Goal: Find contact information: Find contact information

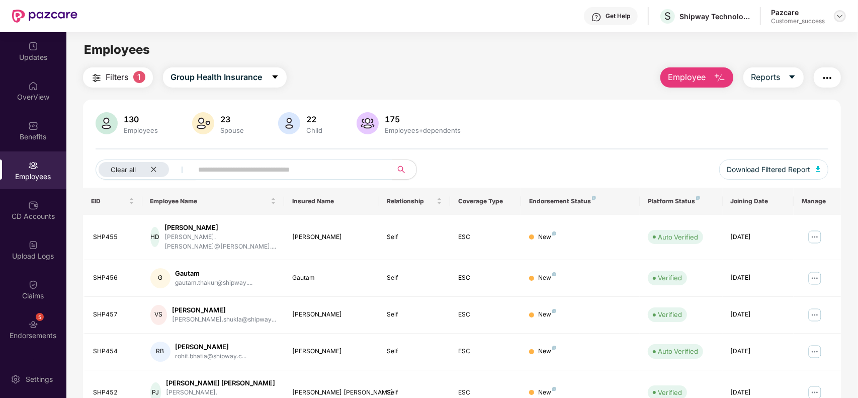
click at [845, 14] on div at bounding box center [840, 16] width 12 height 12
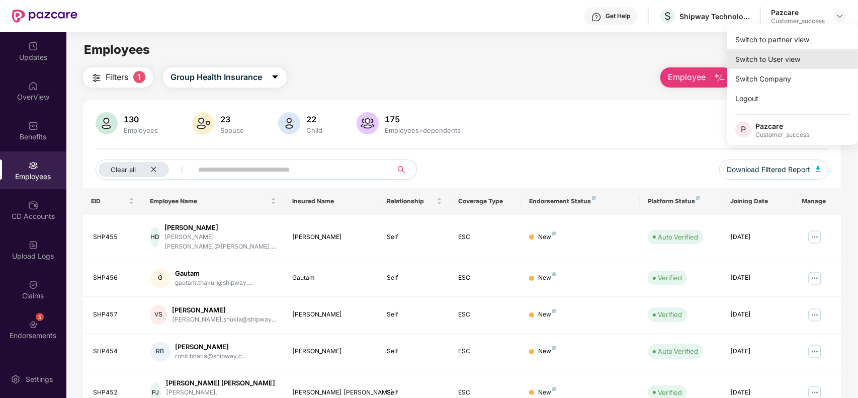
click at [796, 51] on div "Switch to User view" at bounding box center [792, 59] width 131 height 20
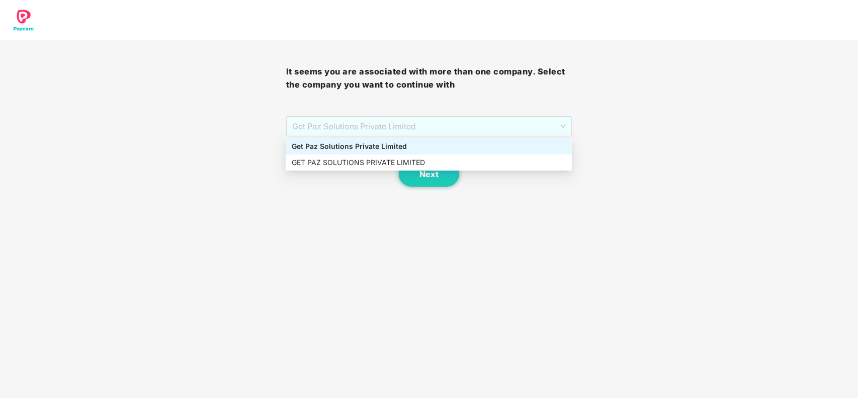
drag, startPoint x: 468, startPoint y: 118, endPoint x: 440, endPoint y: 137, distance: 33.8
click at [463, 123] on span "Get Paz Solutions Private Limited" at bounding box center [429, 126] width 274 height 19
click at [374, 160] on div "GET PAZ SOLUTIONS PRIVATE LIMITED" at bounding box center [429, 162] width 274 height 11
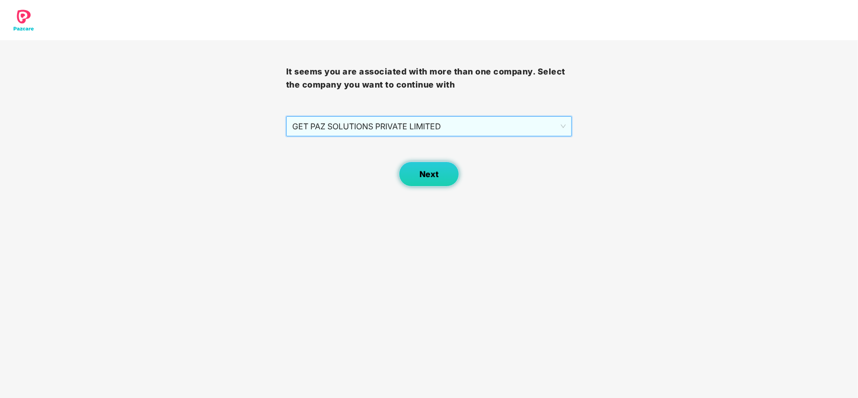
click at [418, 172] on button "Next" at bounding box center [429, 173] width 60 height 25
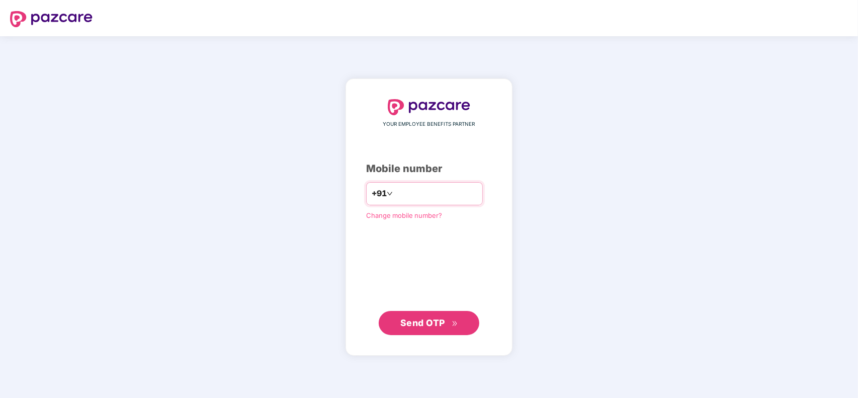
type input "**********"
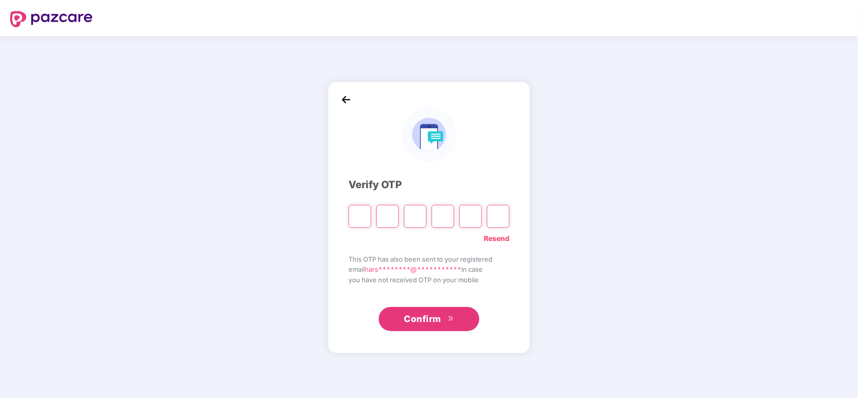
type input "*"
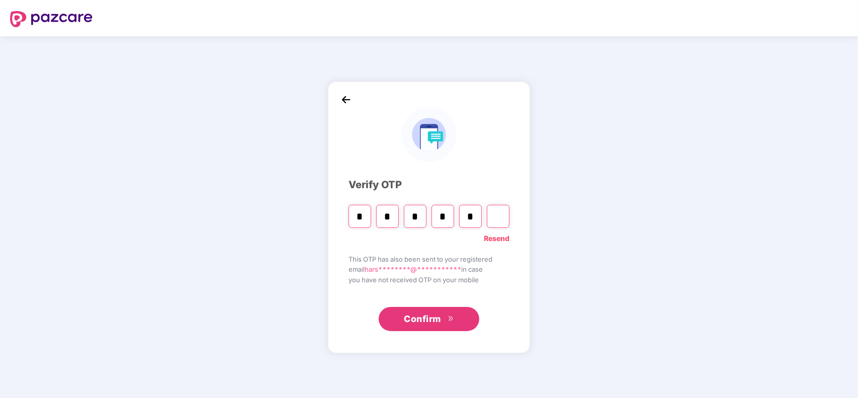
type input "*"
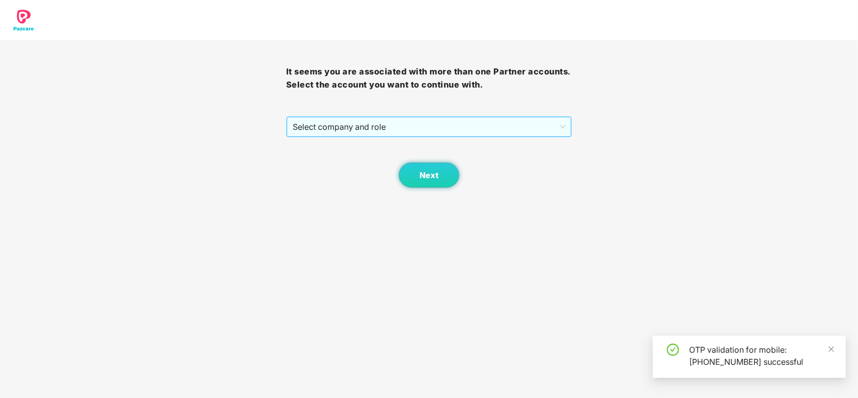
click at [403, 127] on span "Select company and role" at bounding box center [429, 126] width 273 height 19
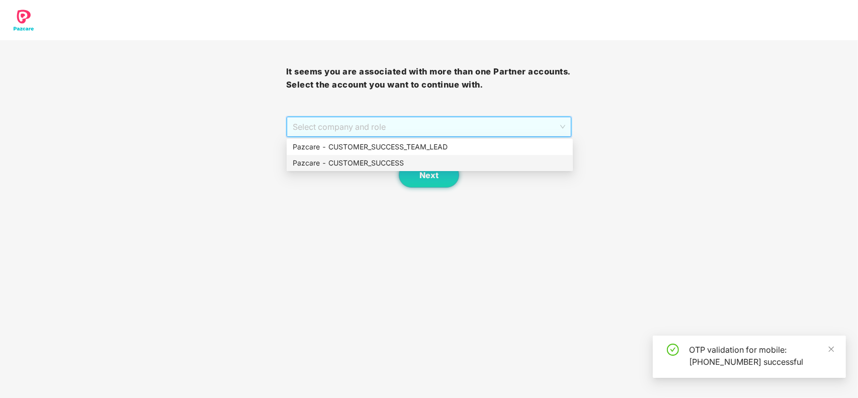
click at [363, 164] on div "Pazcare - CUSTOMER_SUCCESS" at bounding box center [430, 162] width 274 height 11
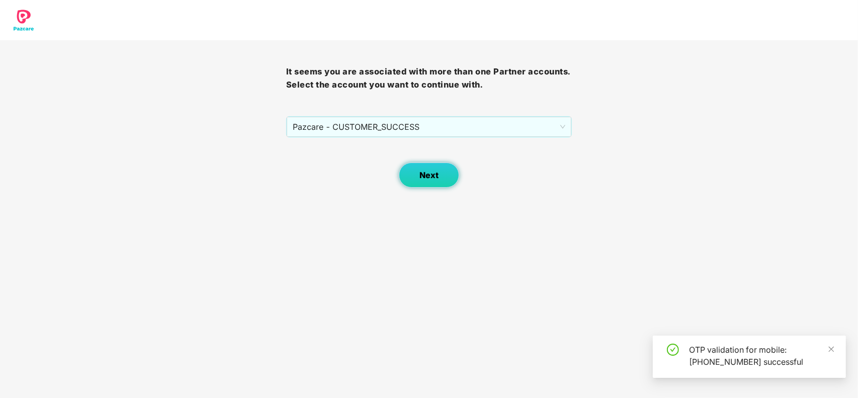
click at [417, 180] on button "Next" at bounding box center [429, 174] width 60 height 25
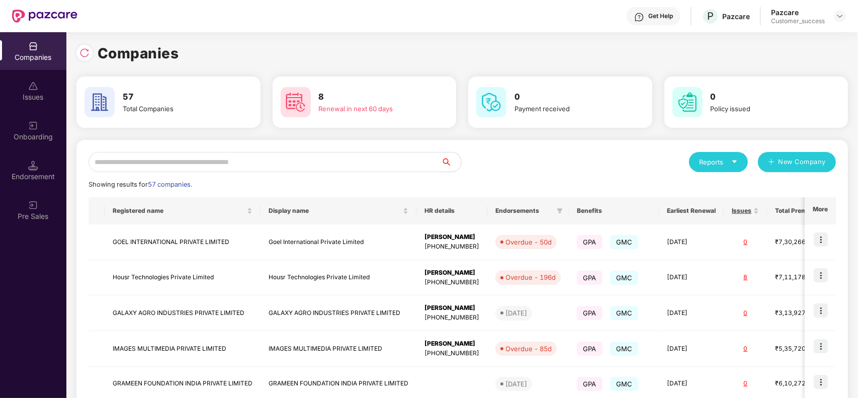
click at [235, 161] on input "text" at bounding box center [265, 162] width 353 height 20
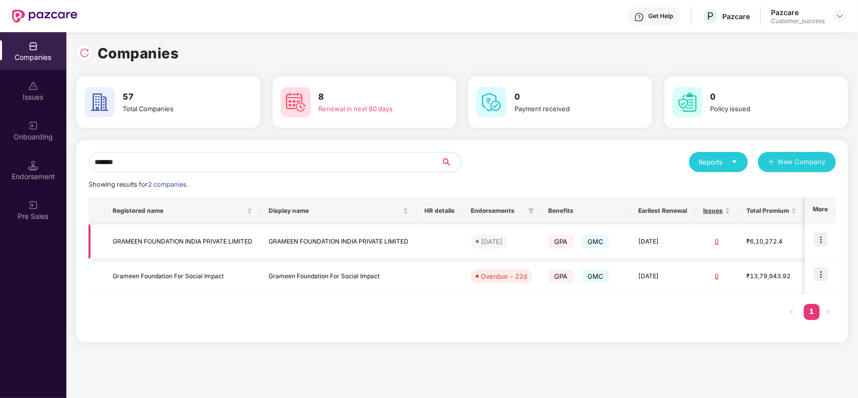
type input "*******"
click at [817, 241] on img at bounding box center [821, 239] width 14 height 14
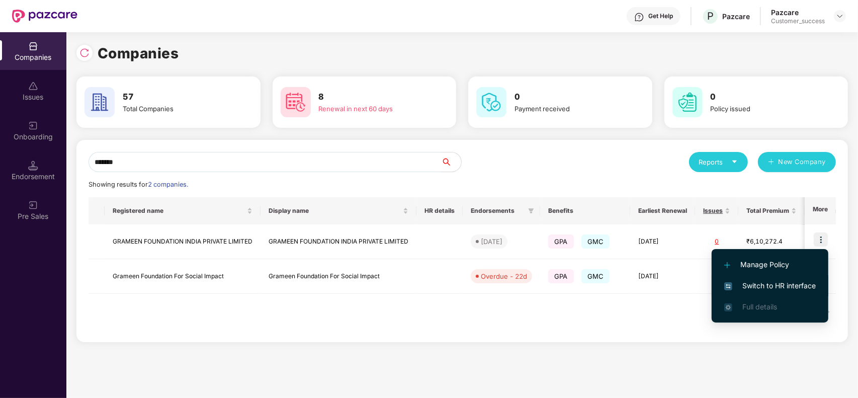
click at [805, 278] on li "Switch to HR interface" at bounding box center [770, 285] width 117 height 21
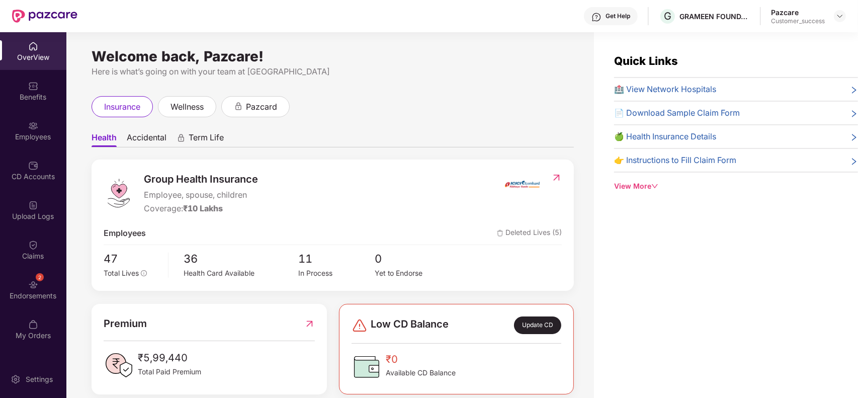
click at [39, 149] on div "OverView Benefits Employees CD Accounts Upload Logs Claims 2 Endorsements My Or…" at bounding box center [33, 196] width 66 height 328
click at [38, 141] on div "Employees" at bounding box center [33, 137] width 66 height 10
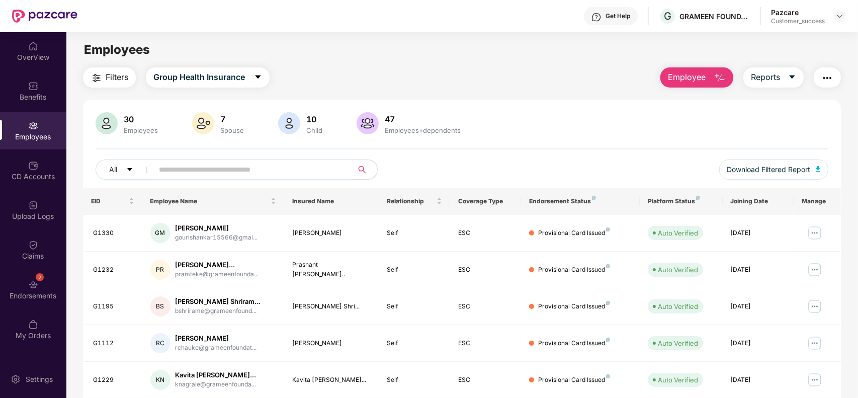
click at [238, 163] on input "text" at bounding box center [249, 169] width 181 height 15
paste input "*****"
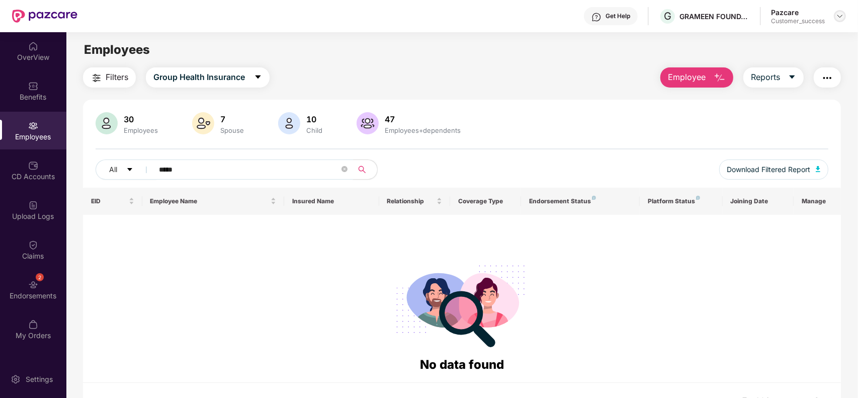
type input "*****"
click at [841, 17] on img at bounding box center [840, 16] width 8 height 8
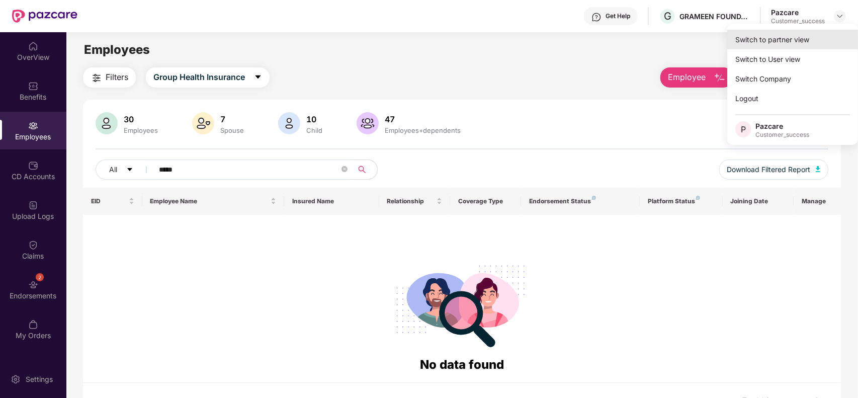
click at [801, 34] on div "Switch to partner view" at bounding box center [792, 40] width 131 height 20
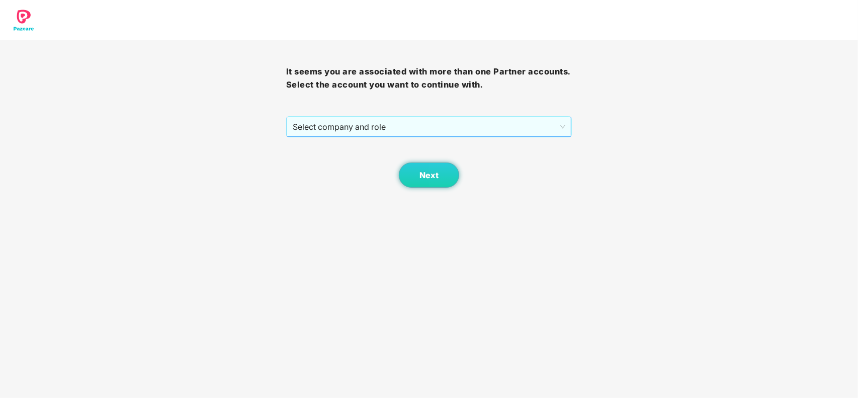
click at [407, 137] on div "Select company and role" at bounding box center [429, 127] width 285 height 20
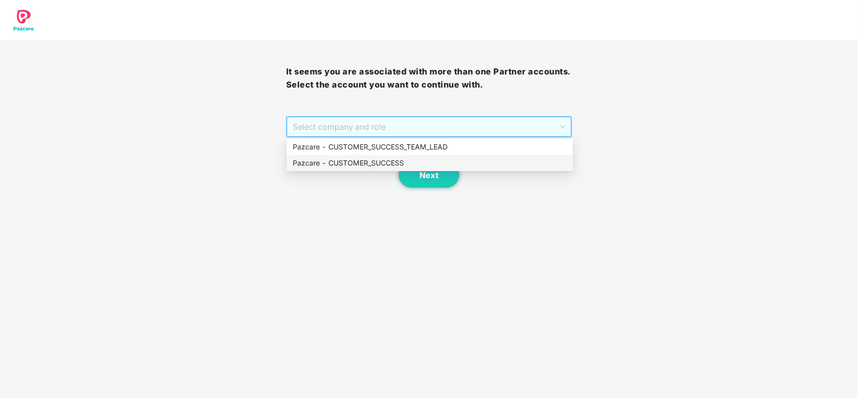
click at [357, 167] on div "Pazcare - CUSTOMER_SUCCESS" at bounding box center [430, 162] width 274 height 11
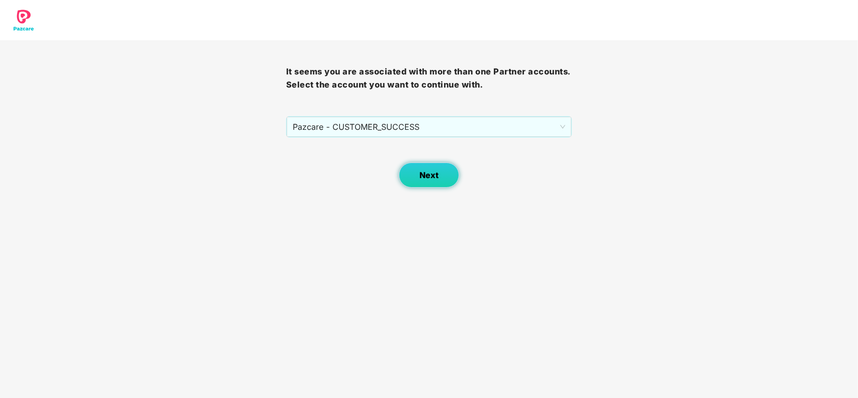
click at [416, 177] on button "Next" at bounding box center [429, 174] width 60 height 25
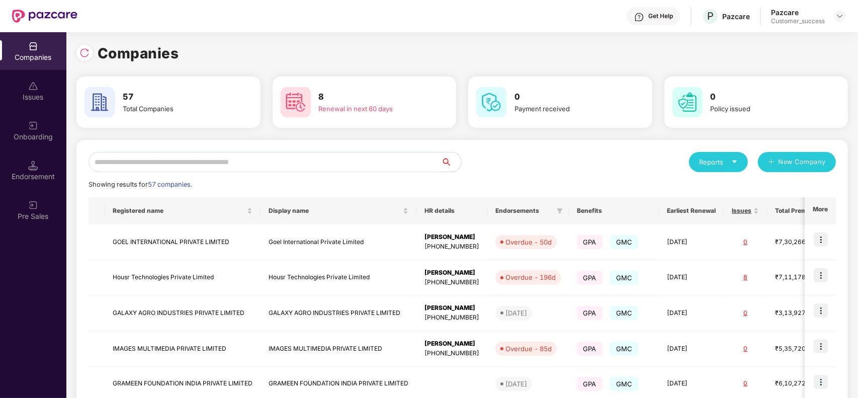
click at [299, 158] on input "text" at bounding box center [265, 162] width 353 height 20
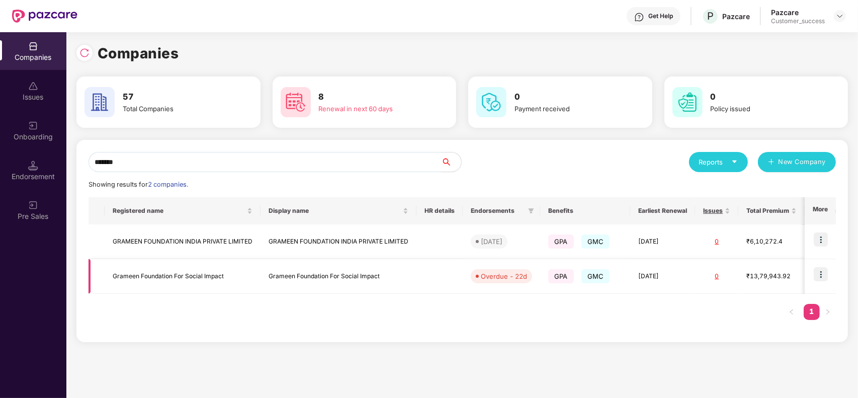
type input "*******"
click at [828, 276] on img at bounding box center [821, 274] width 14 height 14
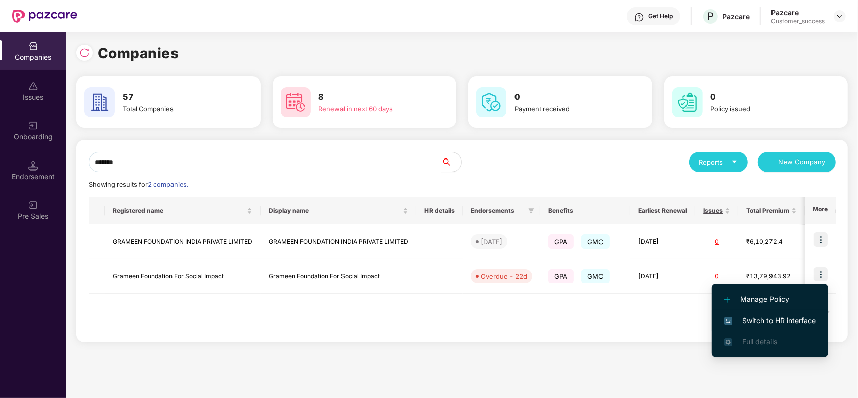
click at [789, 313] on li "Switch to HR interface" at bounding box center [770, 320] width 117 height 21
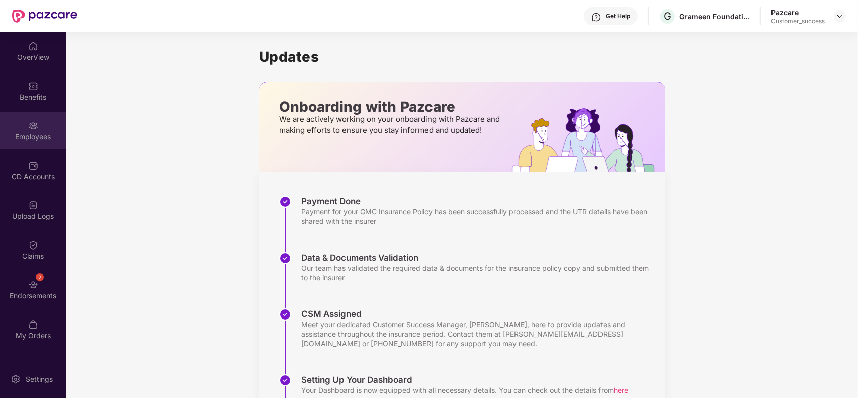
click at [29, 118] on div "Employees" at bounding box center [33, 131] width 66 height 38
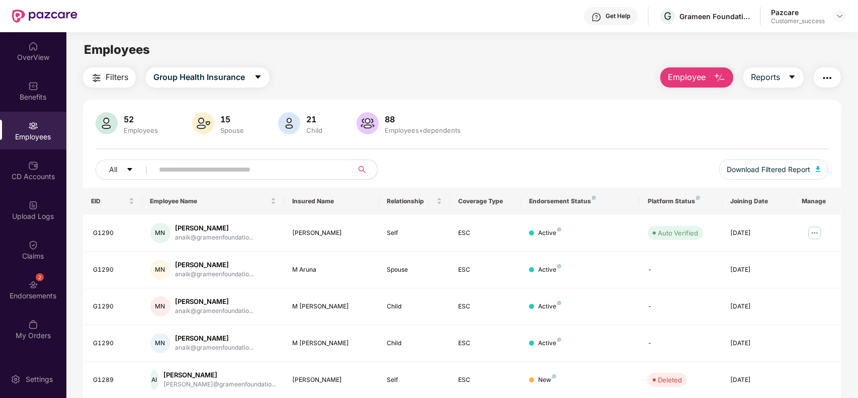
paste input "*****"
click at [222, 169] on input "*****" at bounding box center [249, 169] width 181 height 15
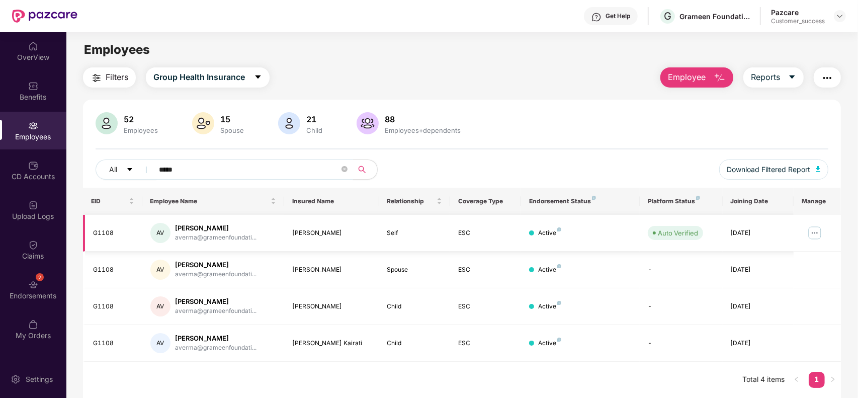
type input "*****"
click at [813, 233] on img at bounding box center [815, 233] width 16 height 16
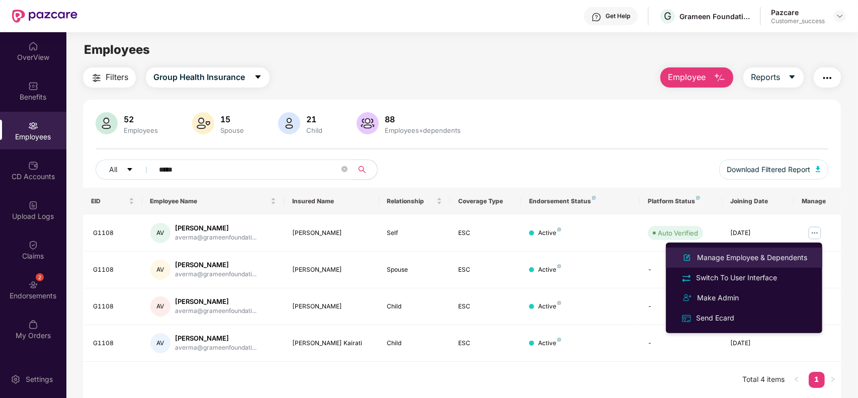
click at [755, 254] on div "Manage Employee & Dependents" at bounding box center [752, 257] width 114 height 11
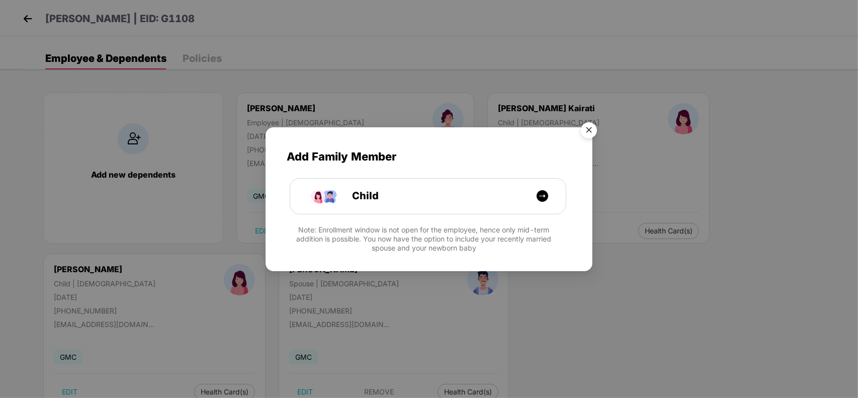
click at [594, 129] on img "Close" at bounding box center [589, 132] width 28 height 28
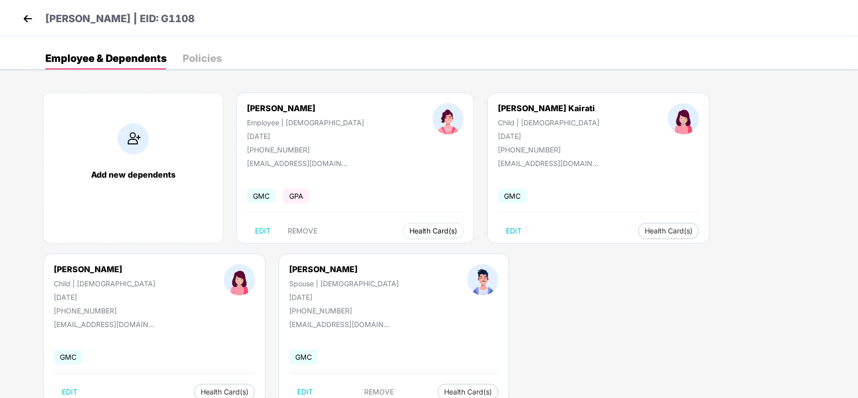
click at [403, 235] on button "Health Card(s)" at bounding box center [433, 231] width 61 height 16
click at [396, 249] on span "Health Insurance(ESC)" at bounding box center [401, 250] width 88 height 11
click at [588, 239] on body "Anupama Verma | EID: G1108 Employee & Dependents Policies Add new dependents An…" at bounding box center [429, 199] width 858 height 398
click at [588, 250] on span "Health Insurance(ESC)" at bounding box center [594, 250] width 88 height 11
click at [255, 384] on button "Health Card(s)" at bounding box center [224, 392] width 61 height 16
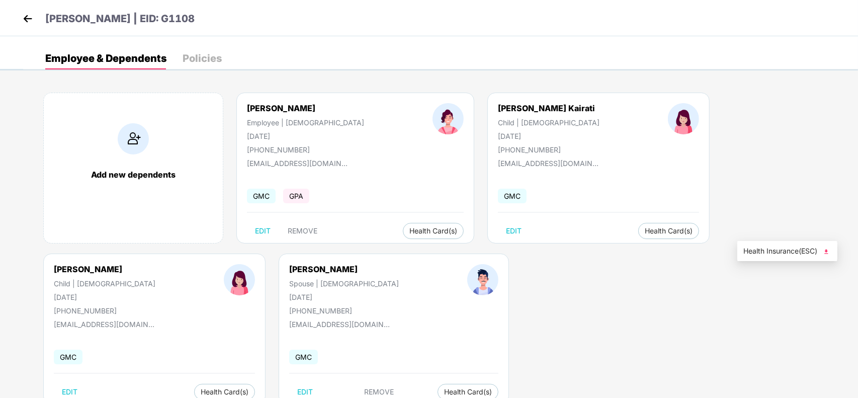
click at [777, 248] on span "Health Insurance(ESC)" at bounding box center [787, 250] width 88 height 11
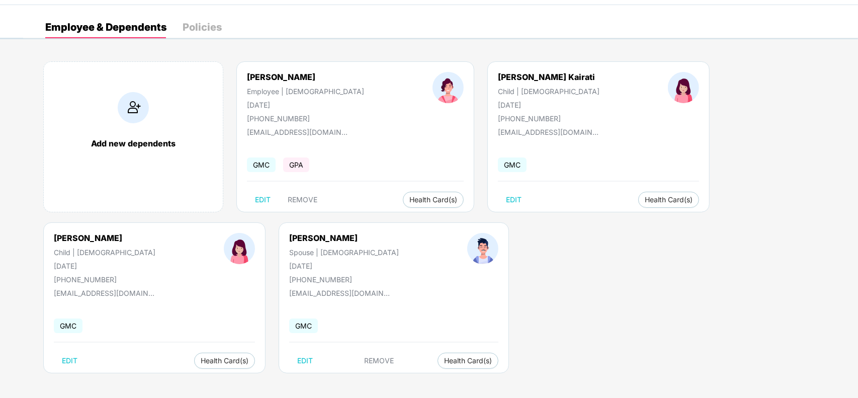
scroll to position [31, 0]
click at [279, 370] on div "Dinesh Kairati Spouse | Male 01 Jan 1982 +917571956874 averma@grameenfoundation…" at bounding box center [394, 298] width 230 height 151
click at [444, 359] on span "Health Card(s)" at bounding box center [468, 361] width 48 height 5
click at [231, 381] on div "Add new dependents Anupama Verma Employee | Female 20 Sept 1984 +917571956874 a…" at bounding box center [440, 223] width 835 height 352
click at [444, 360] on span "Health Card(s)" at bounding box center [468, 361] width 48 height 5
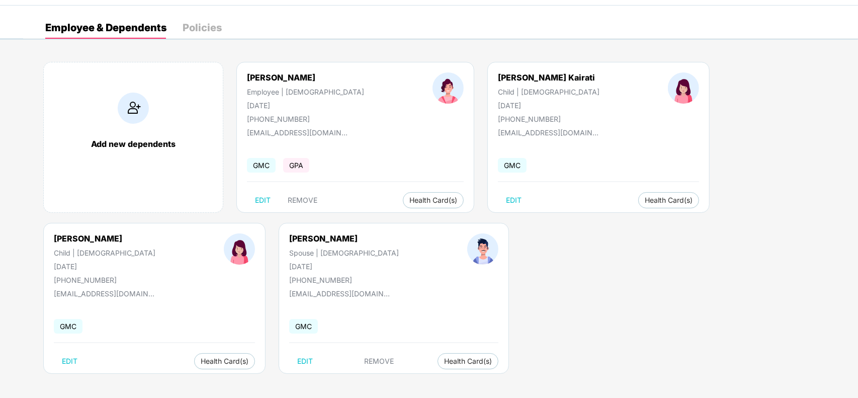
click at [235, 382] on div "Add new dependents Anupama Verma Employee | Female 20 Sept 1984 +917571956874 a…" at bounding box center [440, 223] width 835 height 352
click at [444, 364] on span "Health Card(s)" at bounding box center [468, 361] width 48 height 5
click at [180, 376] on span "Health Insurance(ESC)" at bounding box center [200, 381] width 88 height 11
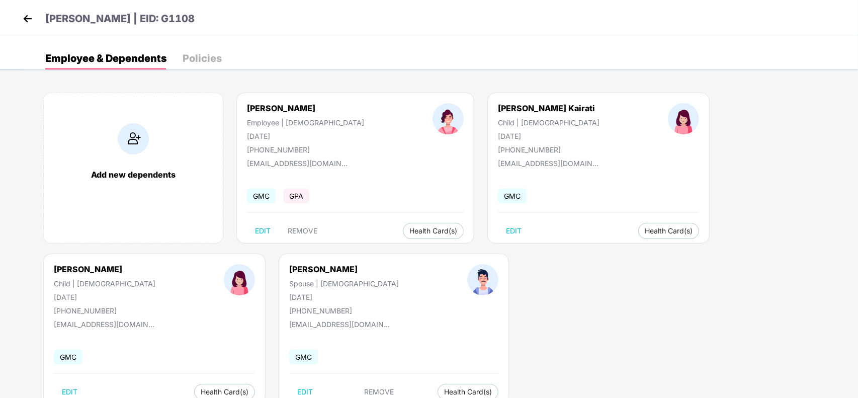
click at [25, 12] on img at bounding box center [27, 18] width 15 height 15
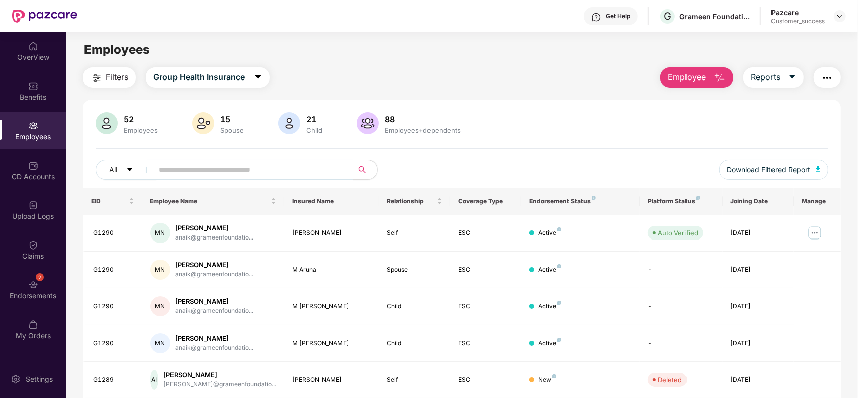
click at [610, 23] on div "Get Help" at bounding box center [611, 16] width 54 height 18
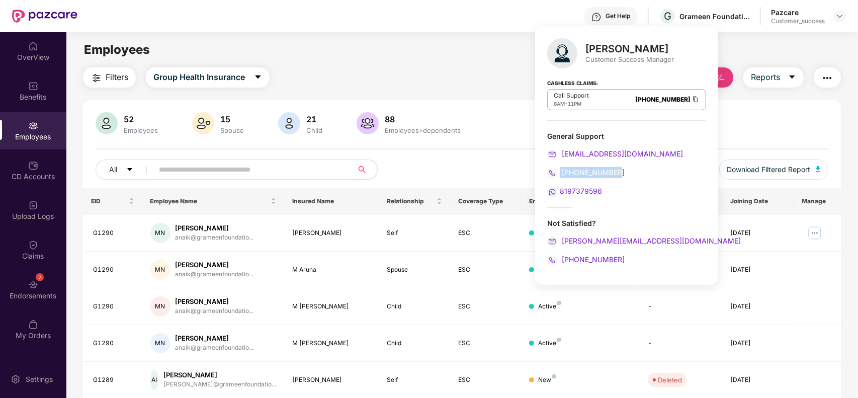
drag, startPoint x: 617, startPoint y: 171, endPoint x: 552, endPoint y: 173, distance: 64.4
click at [552, 173] on div "080-3783-4753" at bounding box center [626, 172] width 159 height 11
copy span "080-3783-4753"
